Goal: Find specific page/section

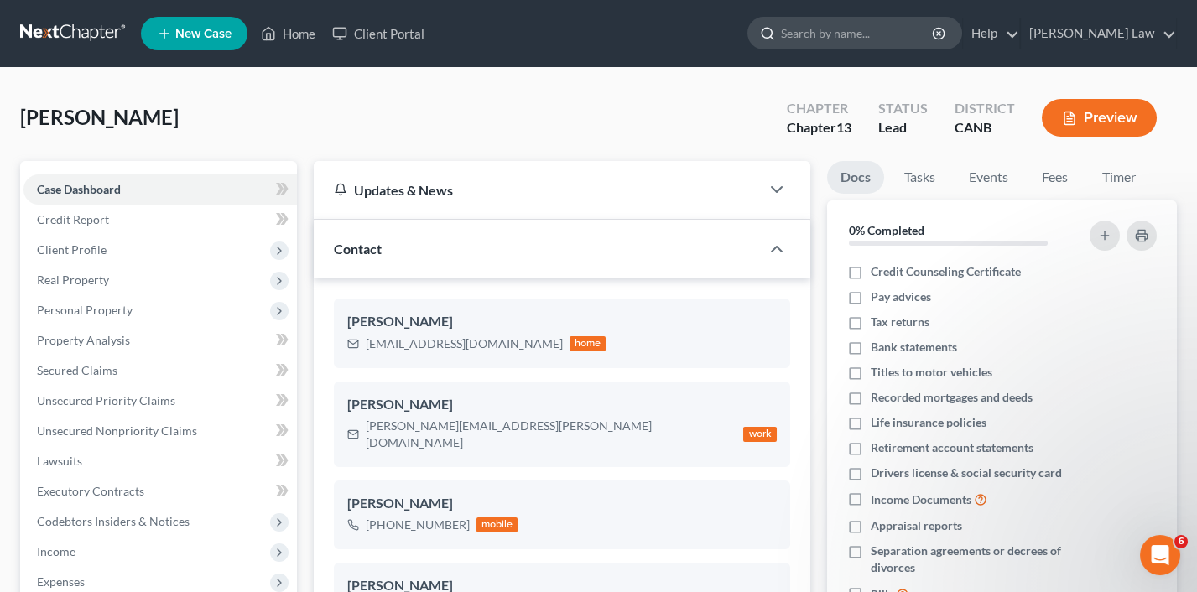
click at [914, 30] on input "search" at bounding box center [857, 33] width 153 height 31
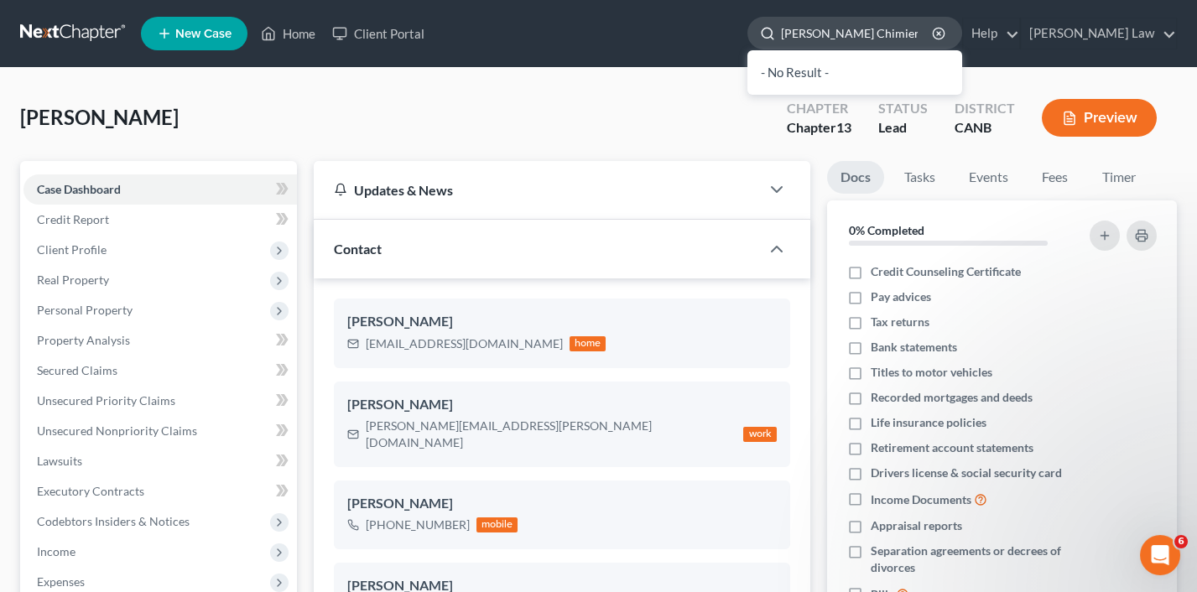
type input "[PERSON_NAME]"
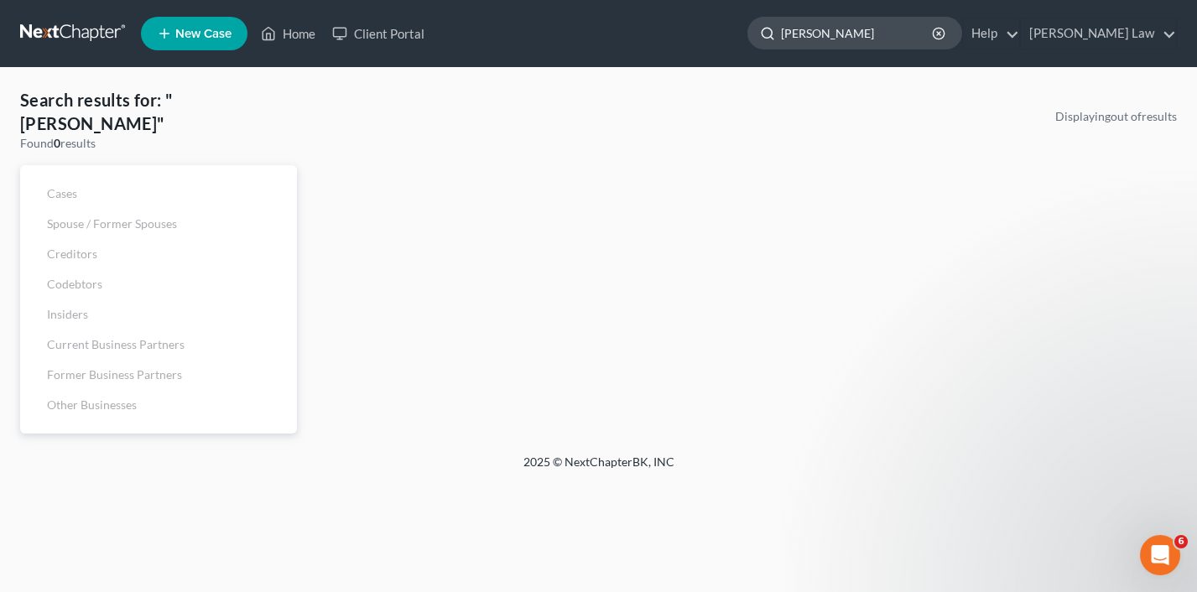
click at [934, 34] on input "[PERSON_NAME]" at bounding box center [857, 33] width 153 height 31
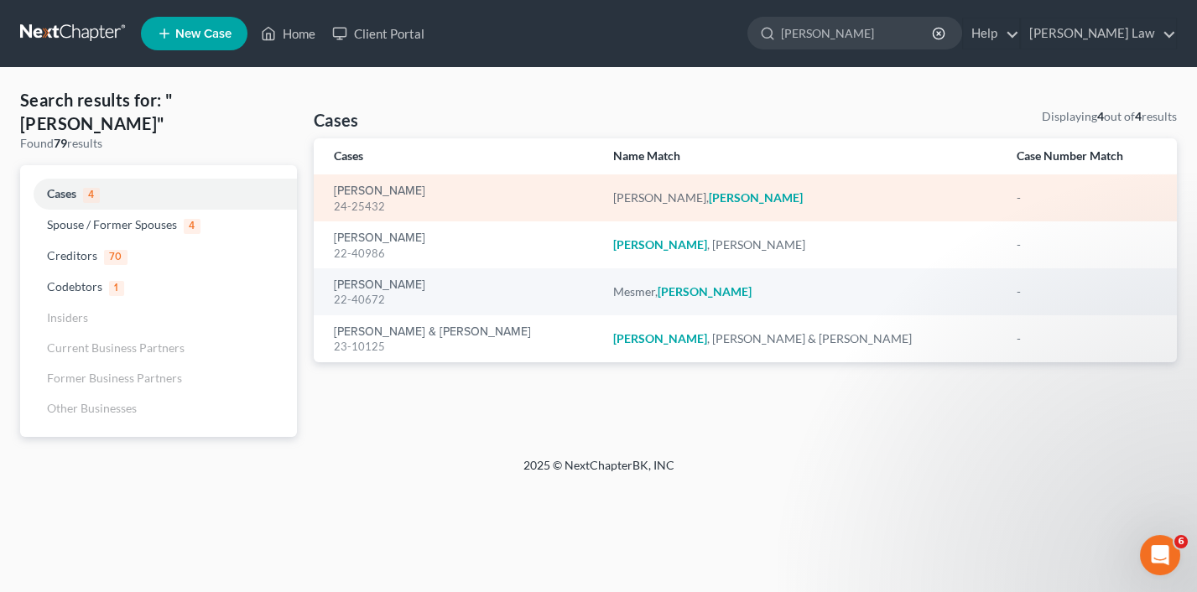
type input "[PERSON_NAME]"
click at [419, 205] on div "24-25432" at bounding box center [460, 207] width 252 height 16
click at [674, 196] on div "[PERSON_NAME]" at bounding box center [801, 198] width 377 height 17
click at [361, 195] on link "[PERSON_NAME]" at bounding box center [379, 191] width 91 height 12
click at [361, 190] on link "[PERSON_NAME]" at bounding box center [379, 191] width 91 height 12
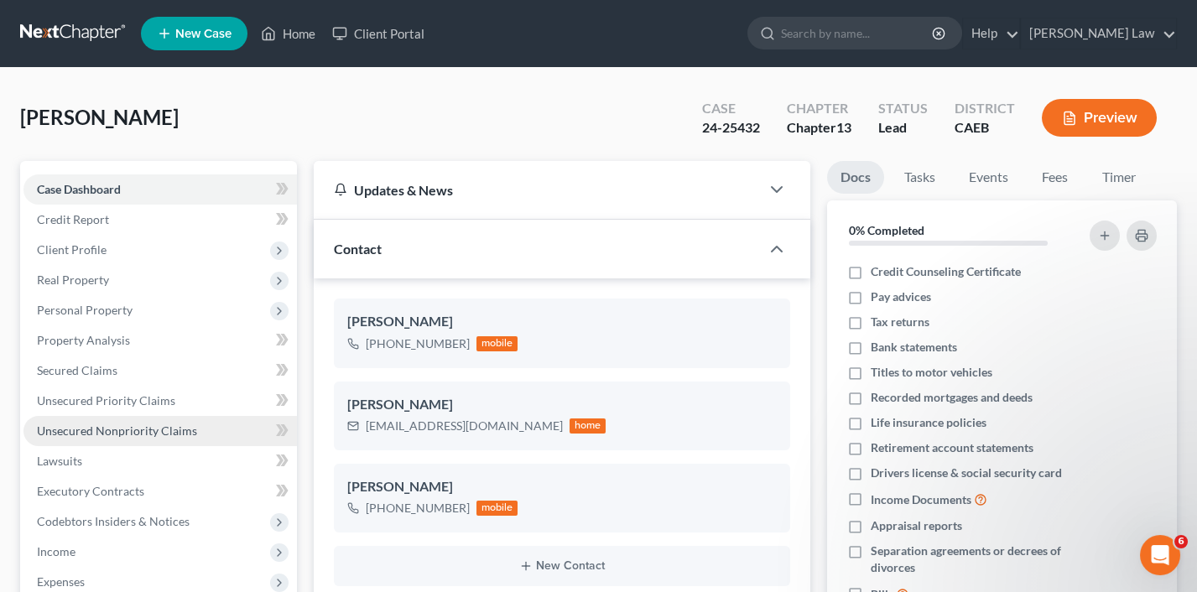
click at [144, 431] on link "Unsecured Nonpriority Claims" at bounding box center [159, 431] width 273 height 30
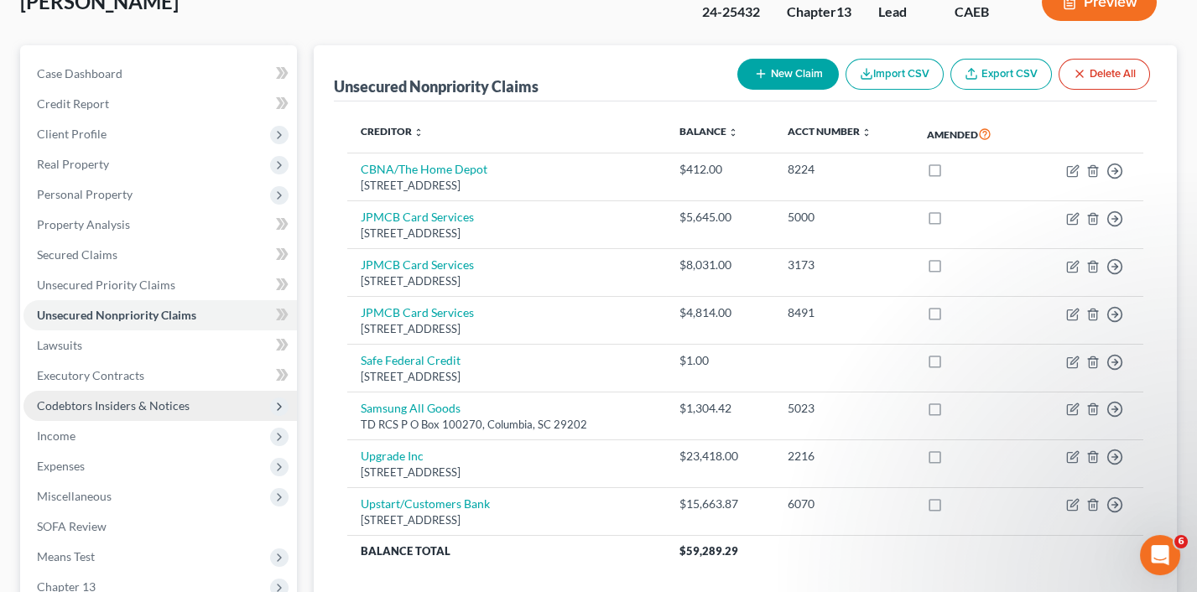
scroll to position [118, 0]
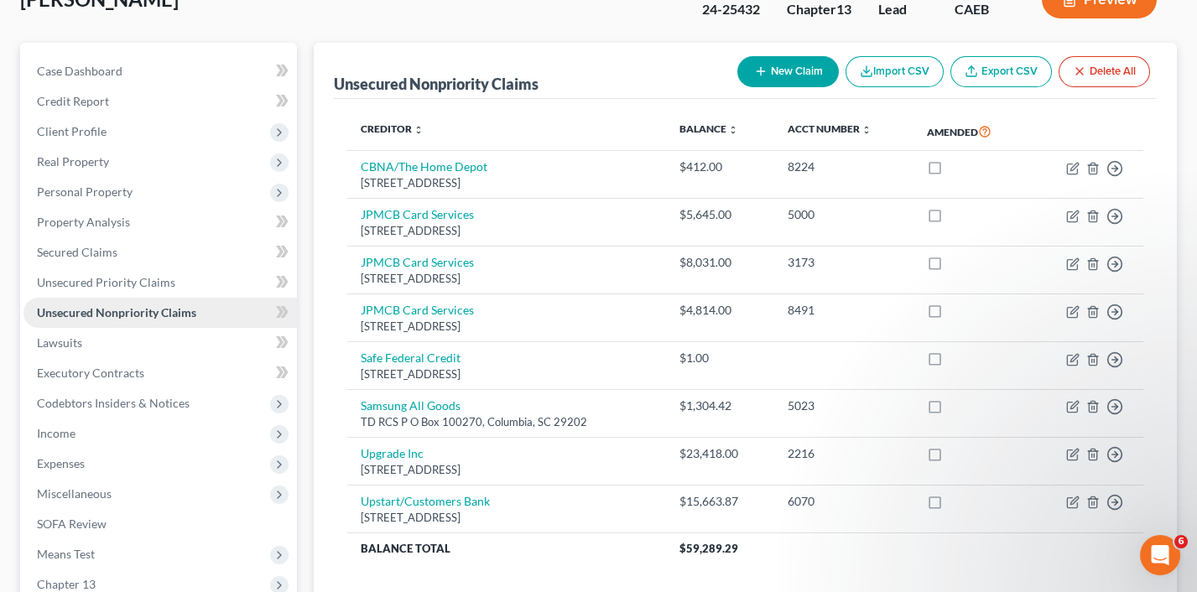
click at [136, 305] on span "Unsecured Nonpriority Claims" at bounding box center [116, 312] width 159 height 14
click at [143, 279] on span "Unsecured Priority Claims" at bounding box center [106, 282] width 138 height 14
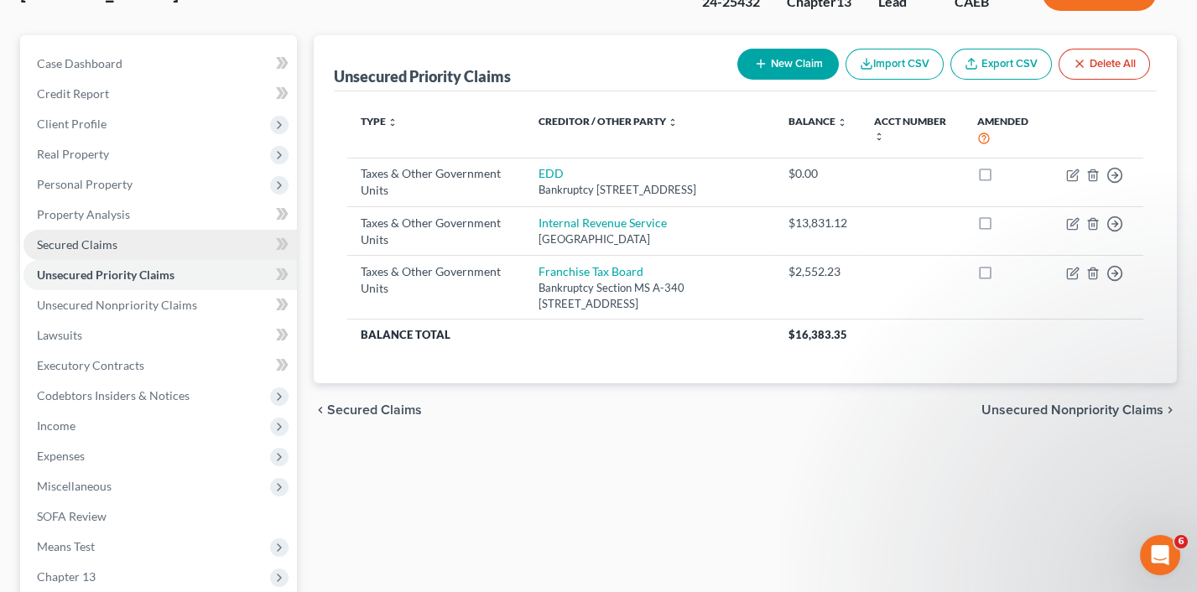
scroll to position [128, 0]
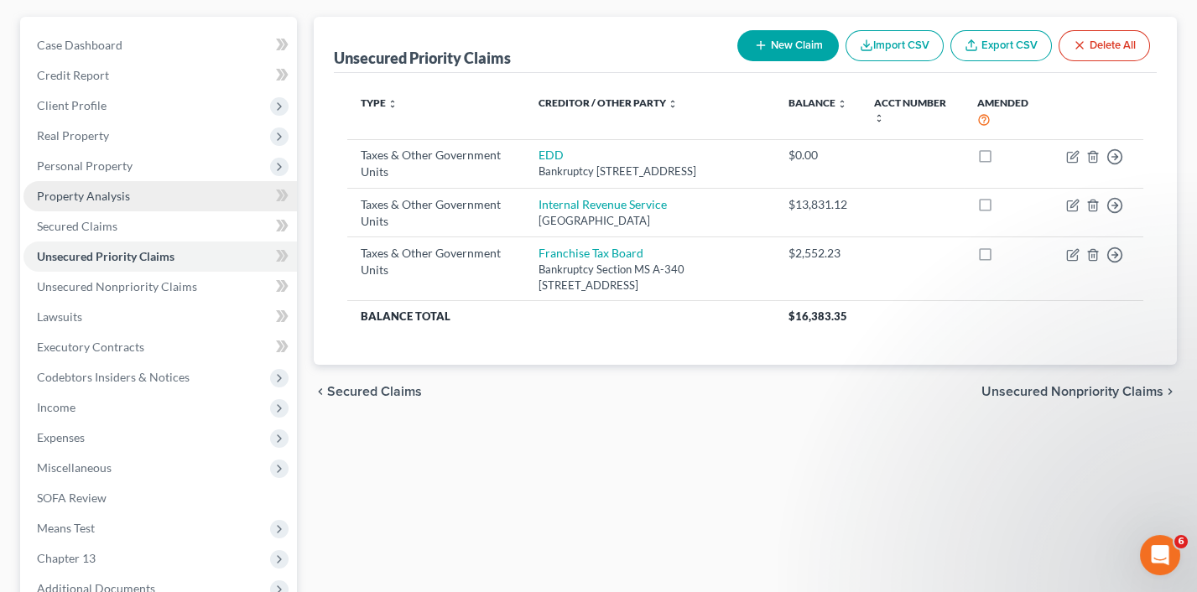
click at [149, 195] on link "Property Analysis" at bounding box center [159, 196] width 273 height 30
